Goal: Navigation & Orientation: Find specific page/section

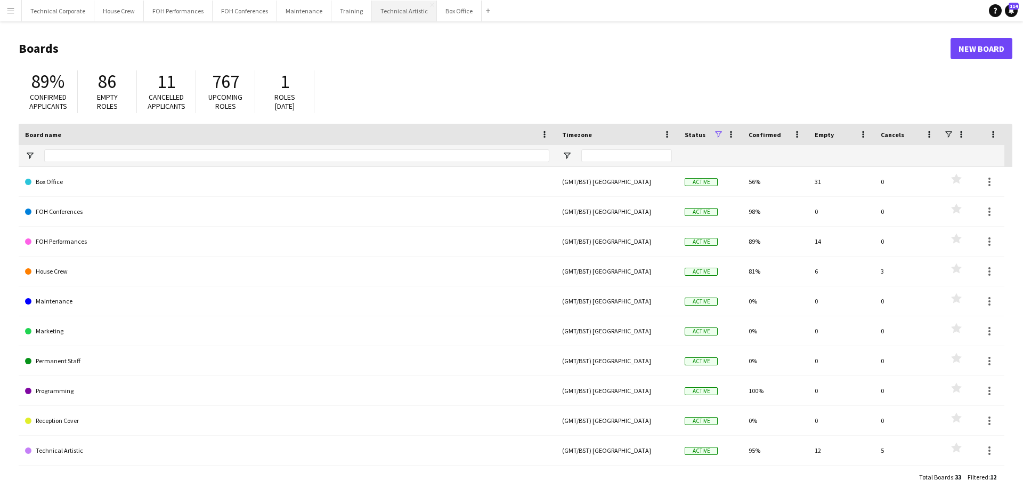
click at [390, 17] on button "Technical Artistic Close" at bounding box center [404, 11] width 65 height 21
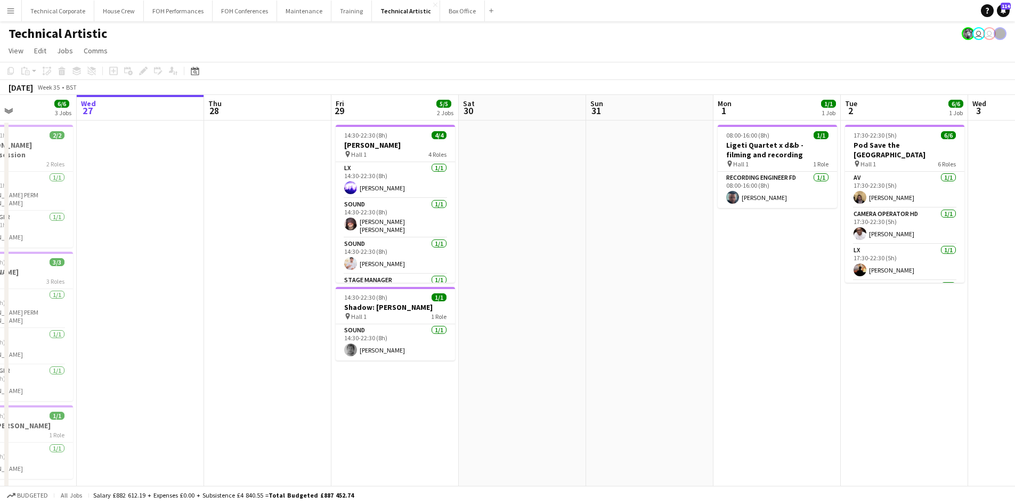
scroll to position [0, 354]
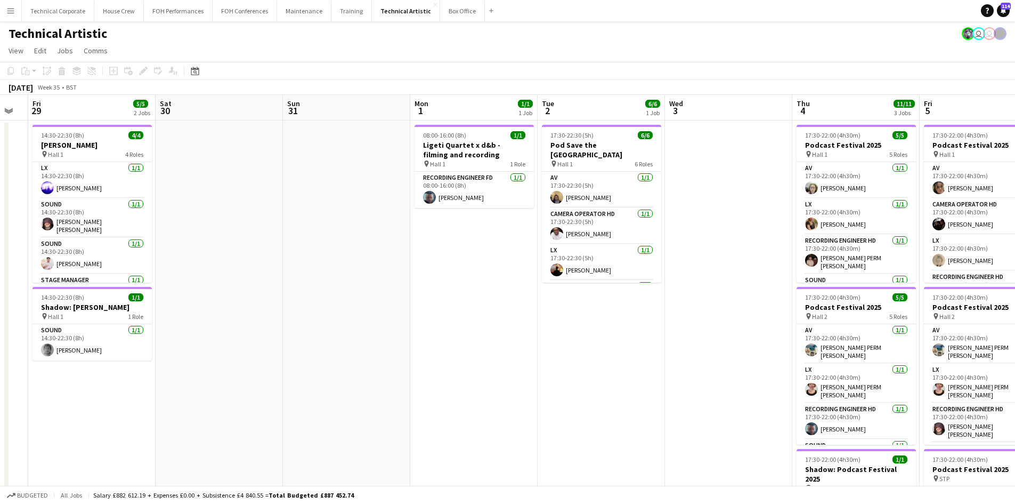
drag, startPoint x: 801, startPoint y: 308, endPoint x: 542, endPoint y: 339, distance: 260.9
click at [542, 339] on app-calendar-viewport "Tue 26 6/6 3 Jobs Wed 27 Thu 28 Fri 29 5/5 2 Jobs Sat 30 Sun 31 Mon 1 1/1 1 Job…" at bounding box center [507, 430] width 1015 height 671
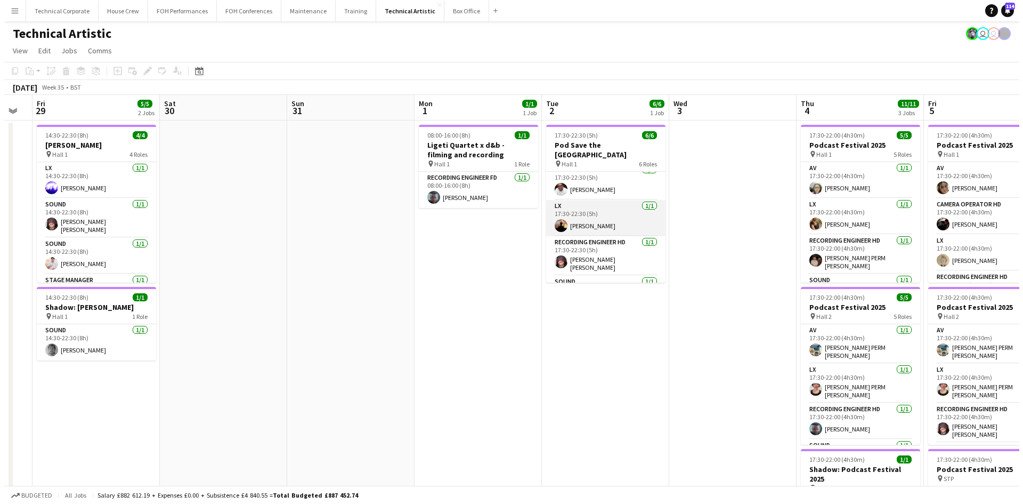
scroll to position [0, 0]
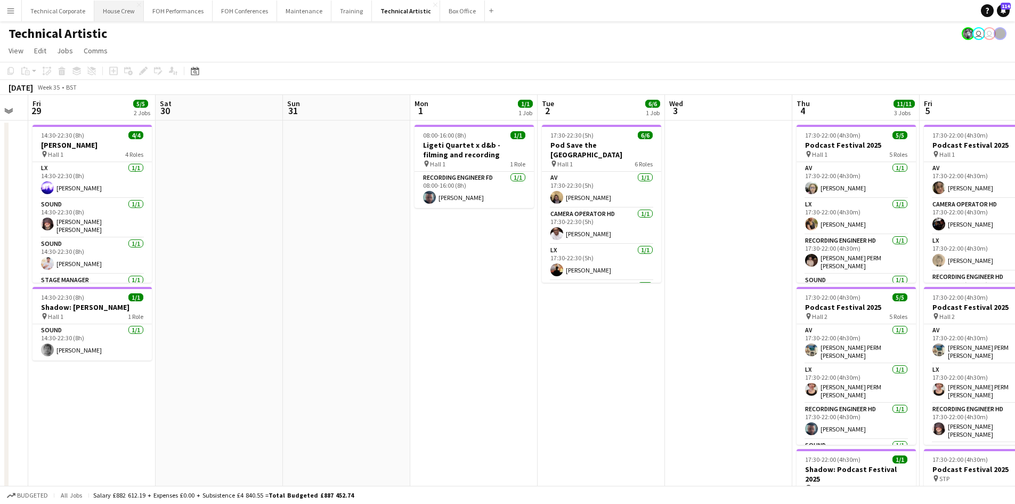
click at [100, 5] on button "House Crew Close" at bounding box center [119, 11] width 50 height 21
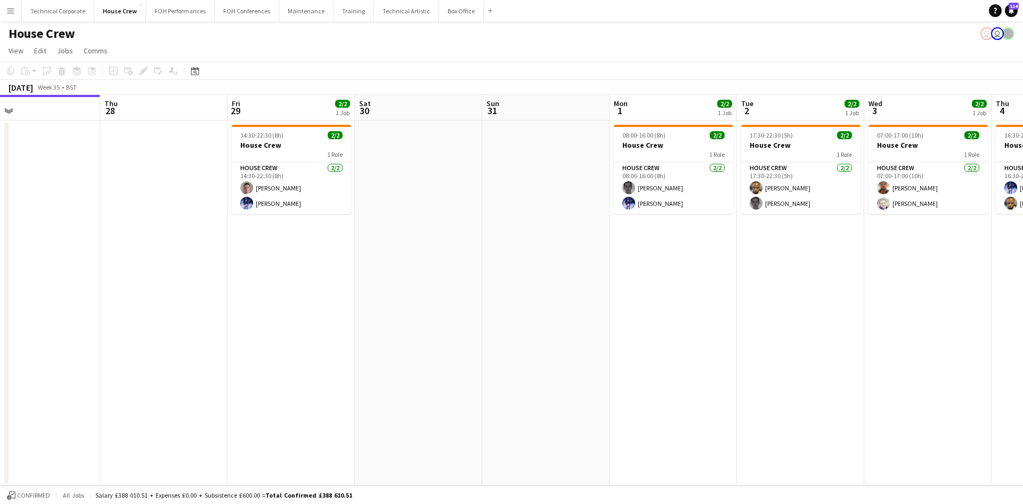
scroll to position [0, 321]
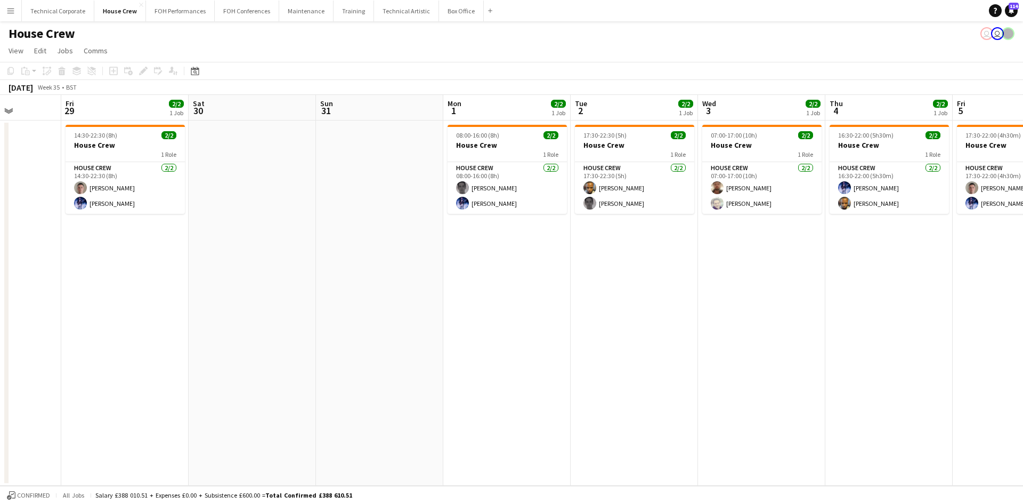
drag, startPoint x: 883, startPoint y: 329, endPoint x: 562, endPoint y: 329, distance: 320.8
click at [562, 329] on app-calendar-viewport "Tue 26 3/3 2 Jobs Wed 27 Thu 28 Fri 29 2/2 1 Job Sat 30 Sun 31 Mon 1 2/2 1 Job …" at bounding box center [511, 290] width 1023 height 391
click at [378, 21] on button "Technical Artistic Close" at bounding box center [406, 11] width 65 height 21
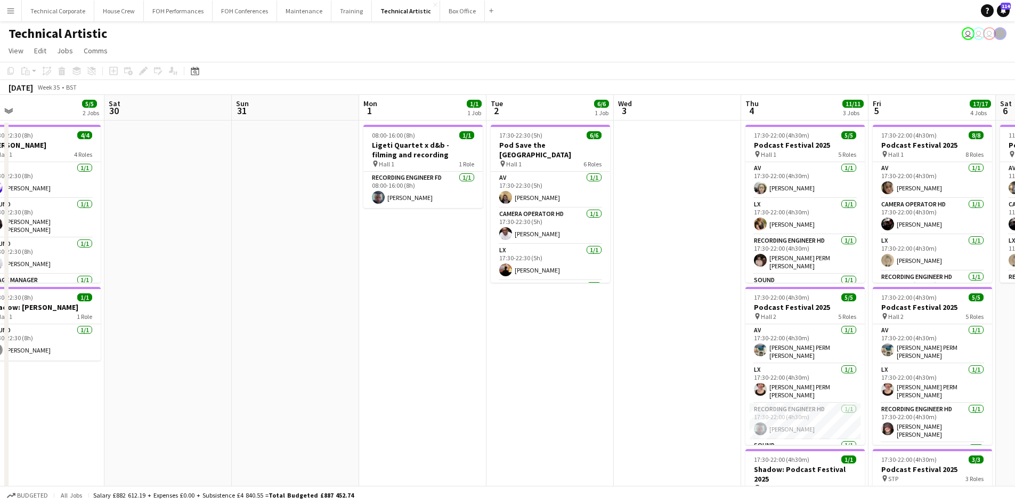
drag, startPoint x: 890, startPoint y: 384, endPoint x: 461, endPoint y: 346, distance: 430.6
click at [484, 350] on app-calendar-viewport "Tue 26 6/6 3 Jobs Wed 27 Thu 28 Fri 29 5/5 2 Jobs Sat 30 Sun 31 Mon 1 1/1 1 Job…" at bounding box center [507, 430] width 1015 height 671
click at [460, 345] on app-date-cell "08:00-16:00 (8h) 1/1 Ligeti Quartet x d&b - filming and recording pin Hall 1 1 …" at bounding box center [421, 443] width 127 height 646
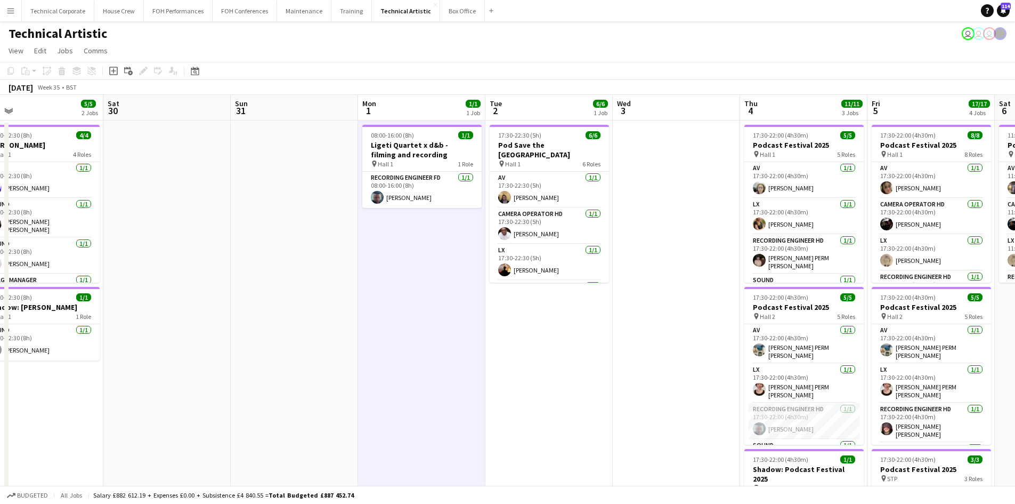
click at [460, 345] on app-date-cell "08:00-16:00 (8h) 1/1 Ligeti Quartet x d&b - filming and recording pin Hall 1 1 …" at bounding box center [421, 443] width 127 height 646
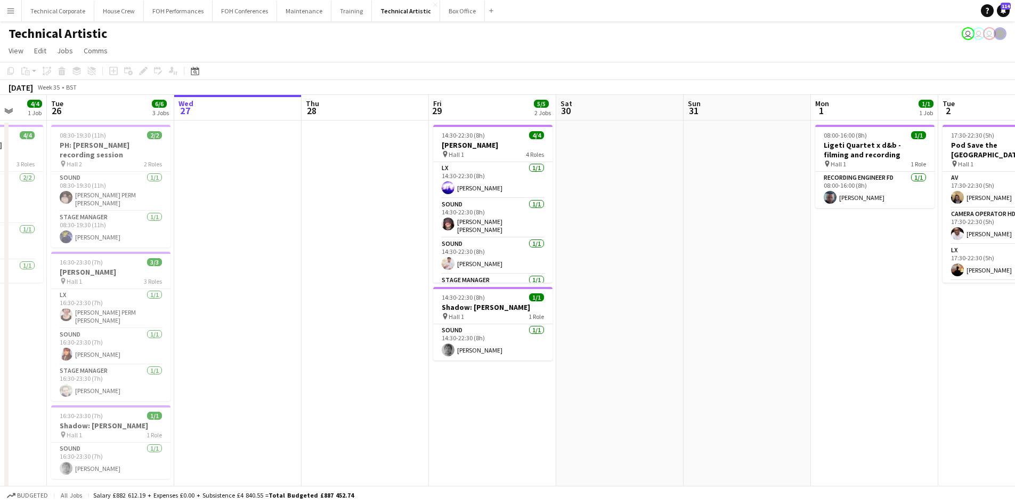
drag, startPoint x: 253, startPoint y: 345, endPoint x: 706, endPoint y: 331, distance: 453.2
click at [706, 331] on app-calendar-viewport "Sat 23 Sun 24 4/4 1 Job Mon 25 4/4 1 Job Tue 26 6/6 3 Jobs Wed 27 Thu 28 Fri 29…" at bounding box center [507, 430] width 1015 height 671
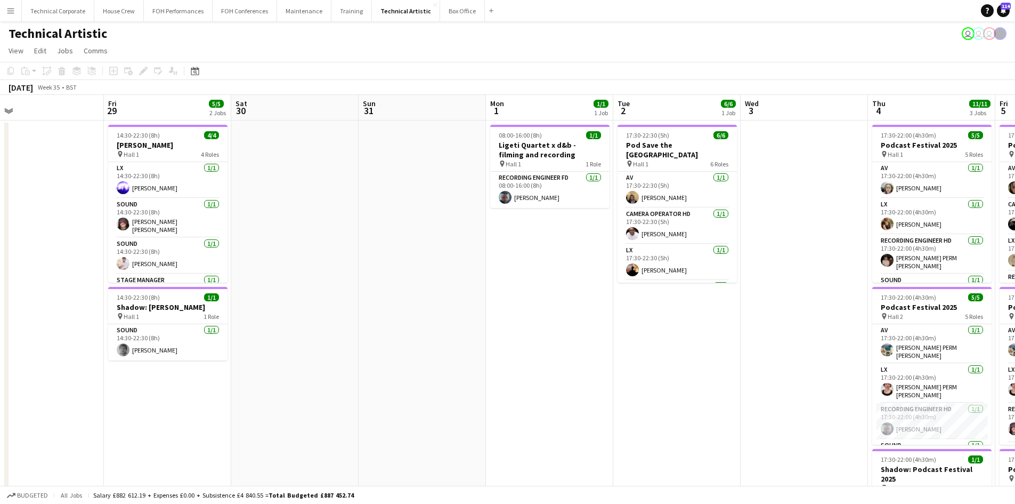
drag, startPoint x: 685, startPoint y: 334, endPoint x: 354, endPoint y: 329, distance: 331.0
click at [355, 331] on app-calendar-viewport "Mon 25 4/4 1 Job Tue 26 6/6 3 Jobs Wed 27 Thu 28 Fri 29 5/5 2 Jobs Sat 30 Sun 3…" at bounding box center [507, 430] width 1015 height 671
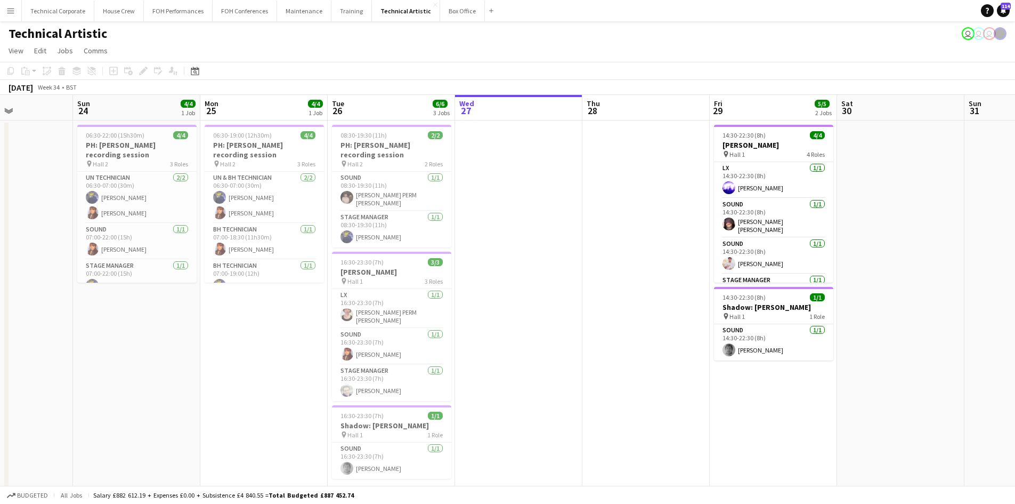
drag, startPoint x: 516, startPoint y: 304, endPoint x: 944, endPoint y: 255, distance: 430.6
click at [944, 255] on app-calendar-viewport "Thu 21 4/4 1 Job Fri 22 Sat 23 Sun 24 4/4 1 Job Mon 25 4/4 1 Job Tue 26 6/6 3 J…" at bounding box center [507, 430] width 1015 height 671
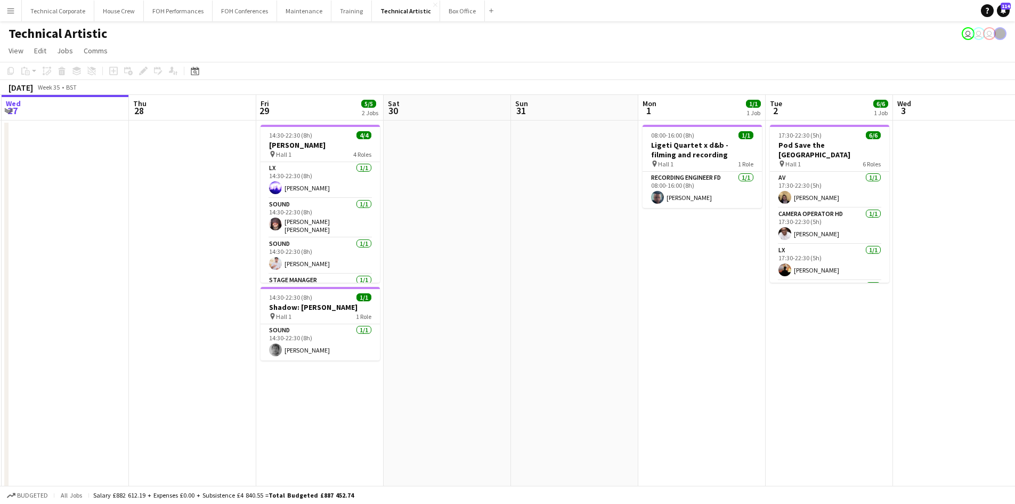
drag, startPoint x: 629, startPoint y: 282, endPoint x: 475, endPoint y: 293, distance: 154.4
click at [475, 292] on app-calendar-viewport "Sun 24 4/4 1 Job Mon 25 4/4 1 Job Tue 26 6/6 3 Jobs Wed 27 Thu 28 Fri 29 5/5 2 …" at bounding box center [507, 430] width 1015 height 671
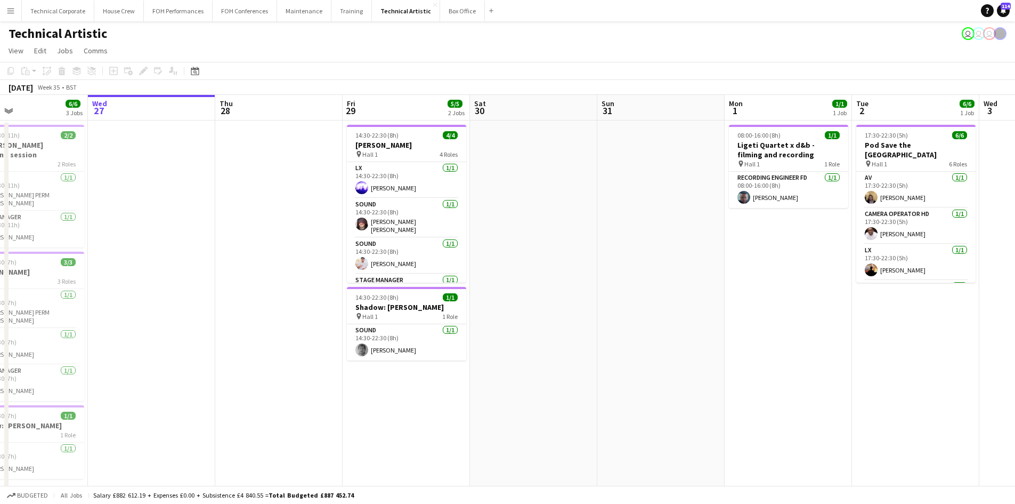
scroll to position [0, 287]
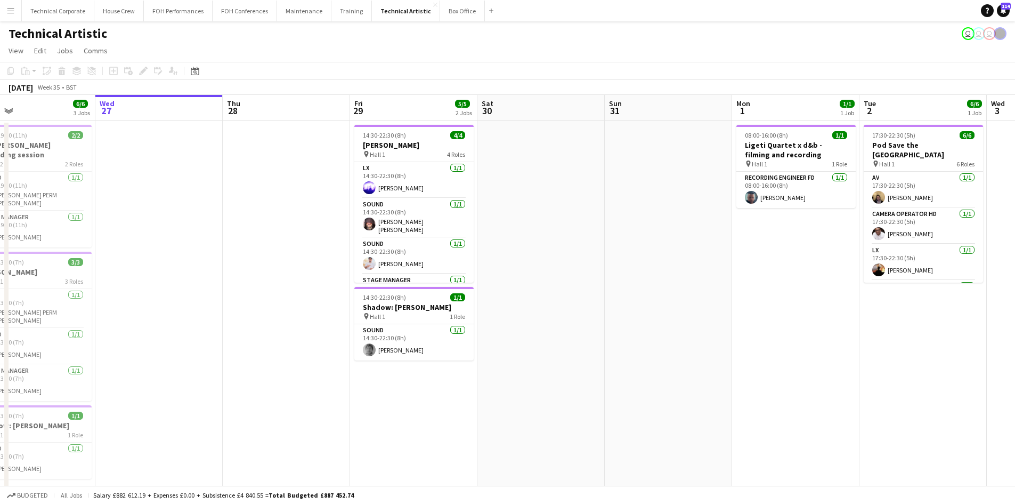
drag, startPoint x: 475, startPoint y: 293, endPoint x: 570, endPoint y: 293, distance: 94.9
click at [570, 293] on app-calendar-viewport "Sun 24 4/4 1 Job Mon 25 4/4 1 Job Tue 26 6/6 3 Jobs Wed 27 Thu 28 Fri 29 5/5 2 …" at bounding box center [507, 430] width 1015 height 671
